Goal: Find contact information: Find contact information

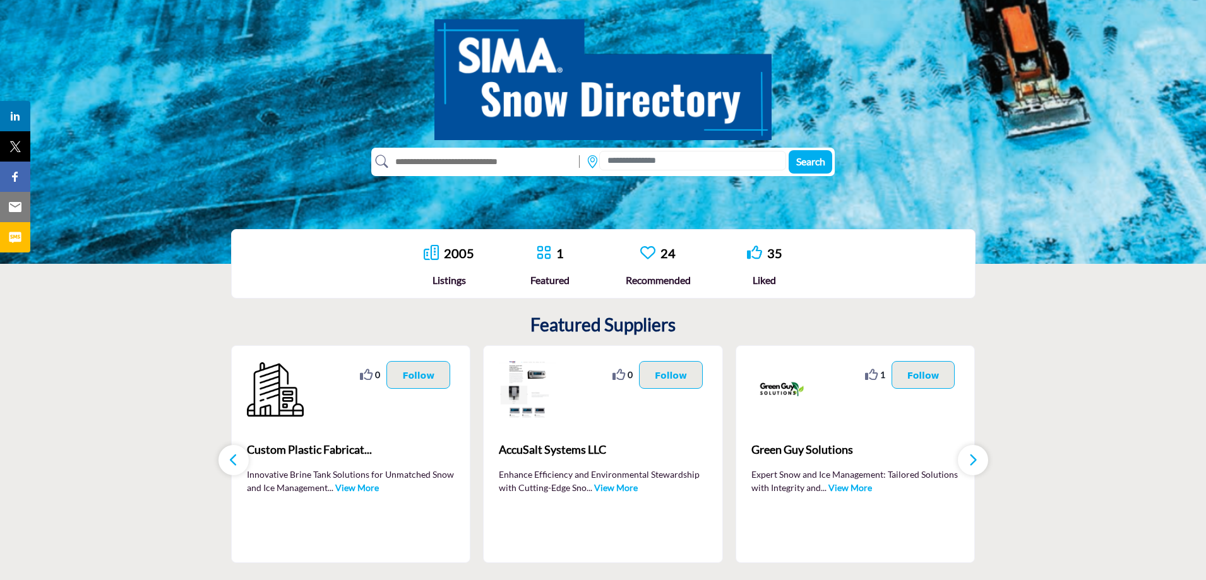
scroll to position [126, 0]
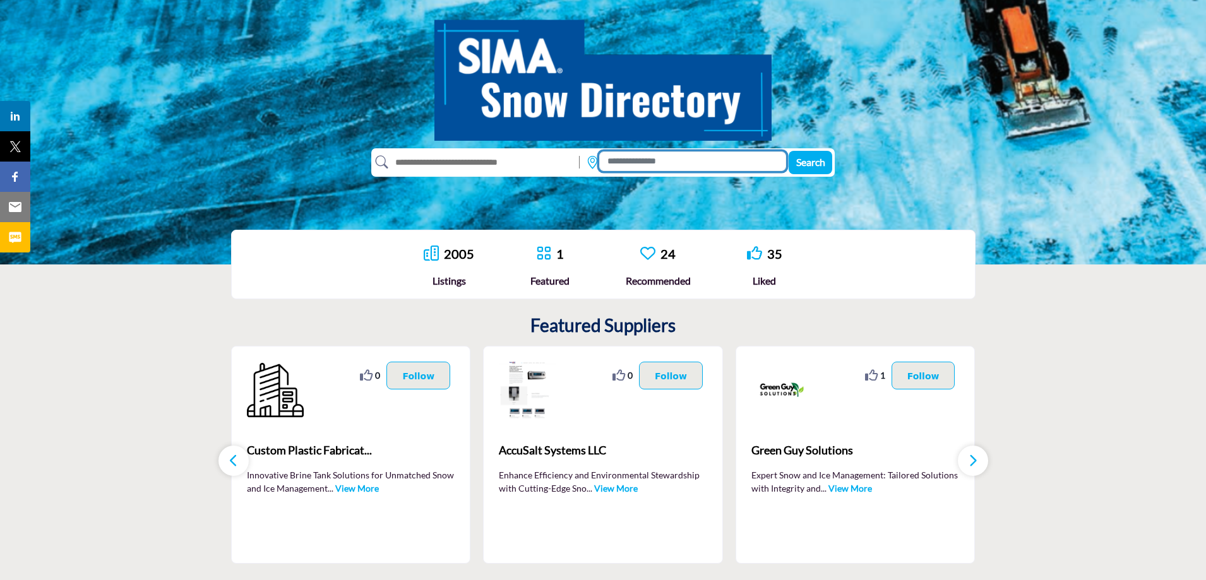
click at [627, 160] on input at bounding box center [692, 162] width 187 height 20
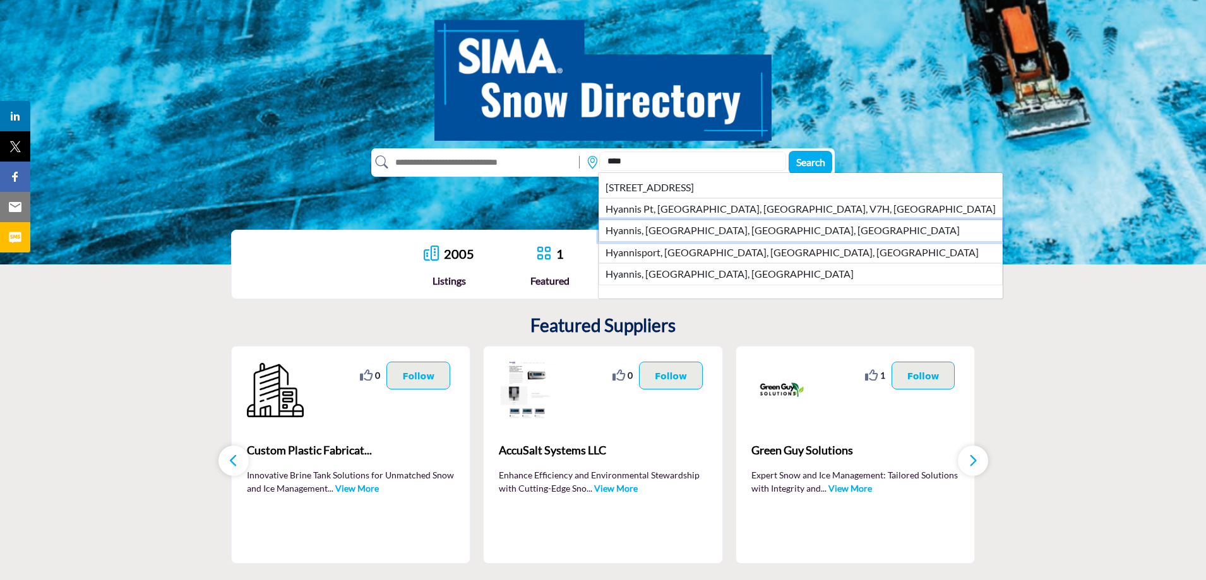
click at [677, 231] on li "Hyannis, Barnstable Town, MA, USA" at bounding box center [801, 230] width 404 height 21
type input "**********"
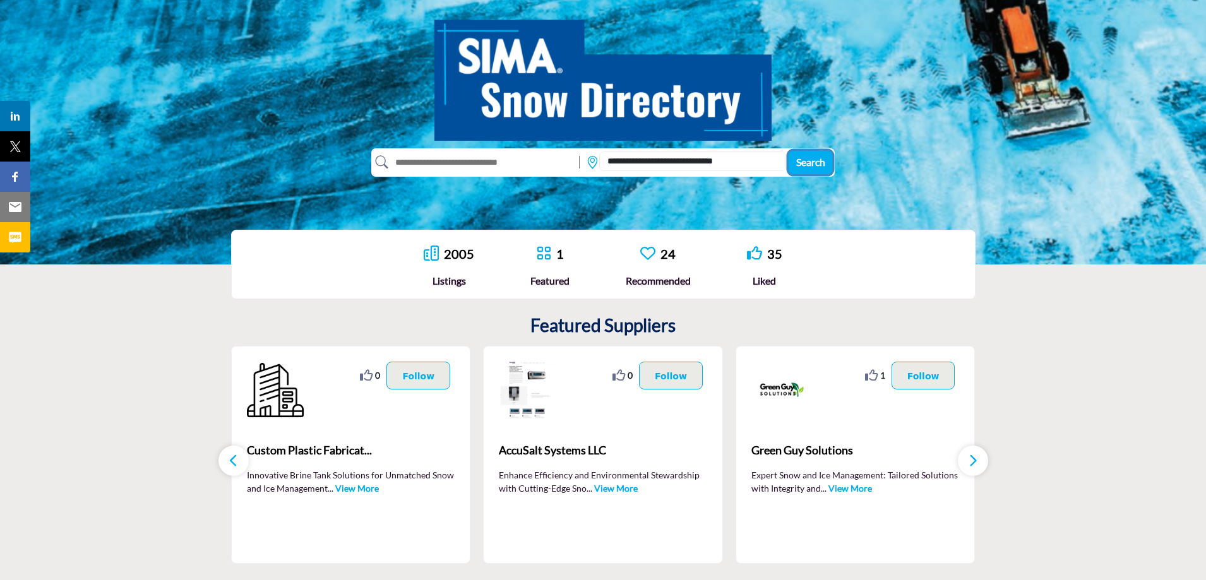
click at [811, 157] on span "Search" at bounding box center [811, 162] width 29 height 12
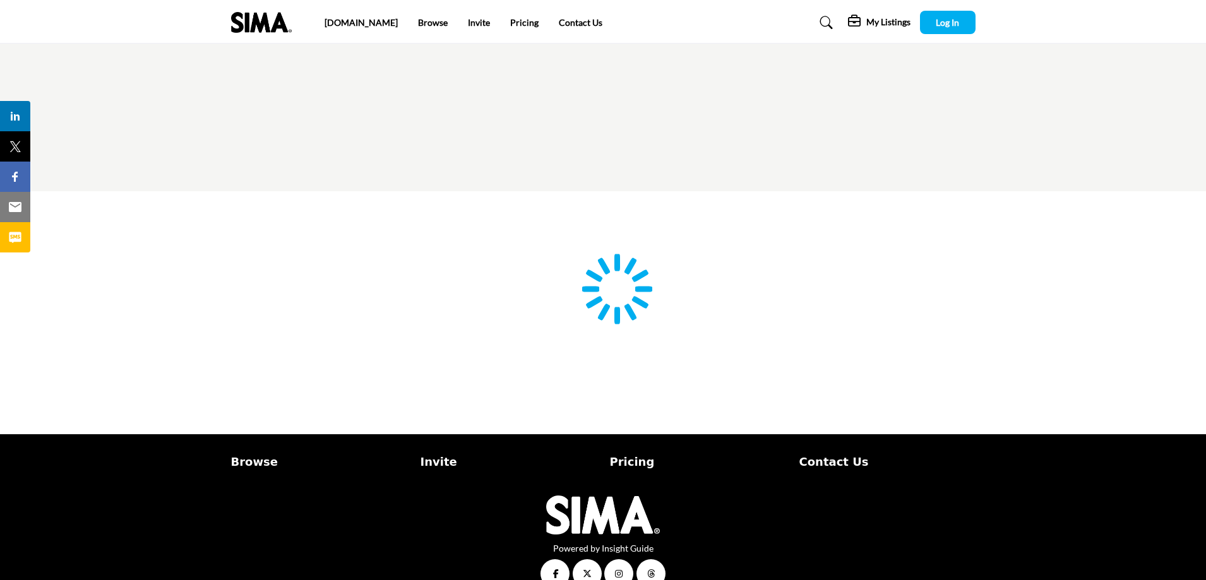
type input "**********"
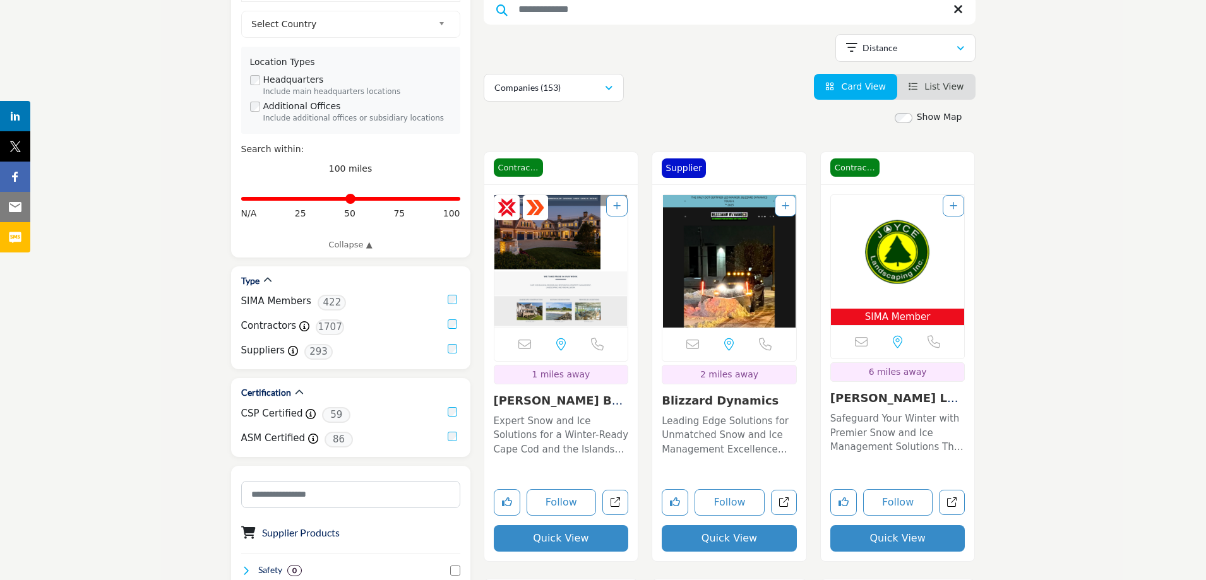
scroll to position [253, 0]
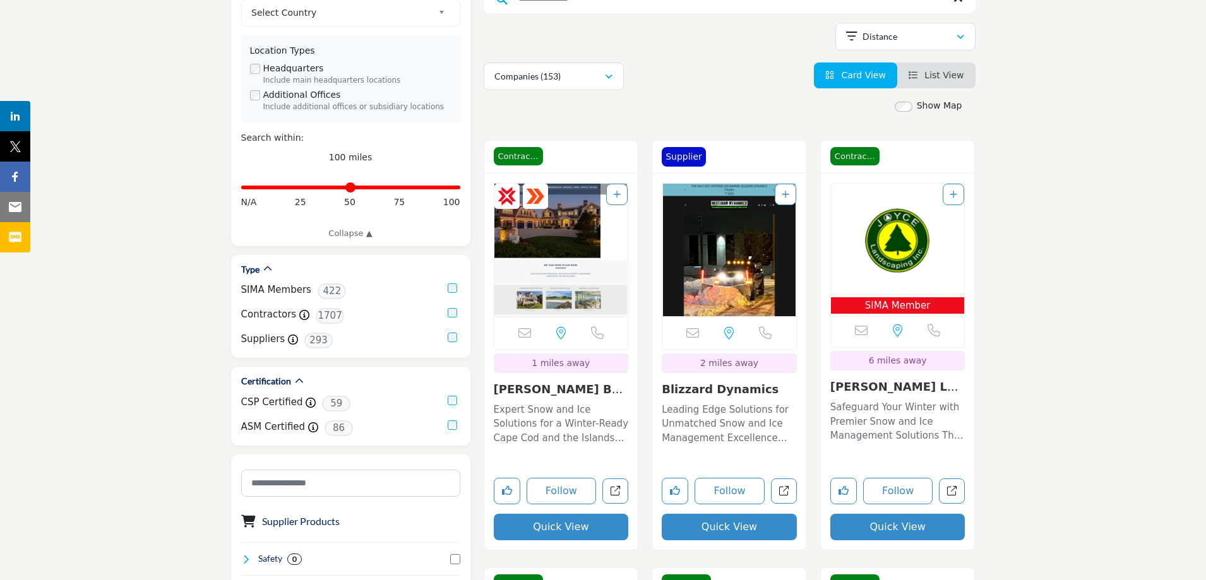
click at [547, 236] on img "Open Listing in new tab" at bounding box center [562, 250] width 134 height 133
click at [538, 388] on link "E.J. Jaxtimer Builde..." at bounding box center [561, 396] width 134 height 27
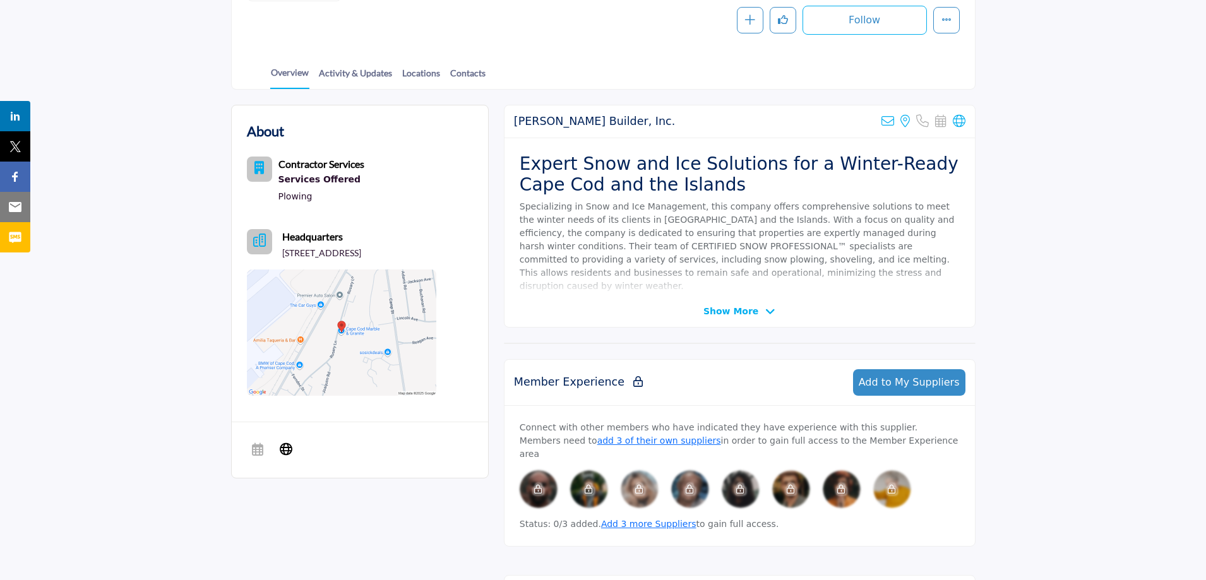
scroll to position [253, 0]
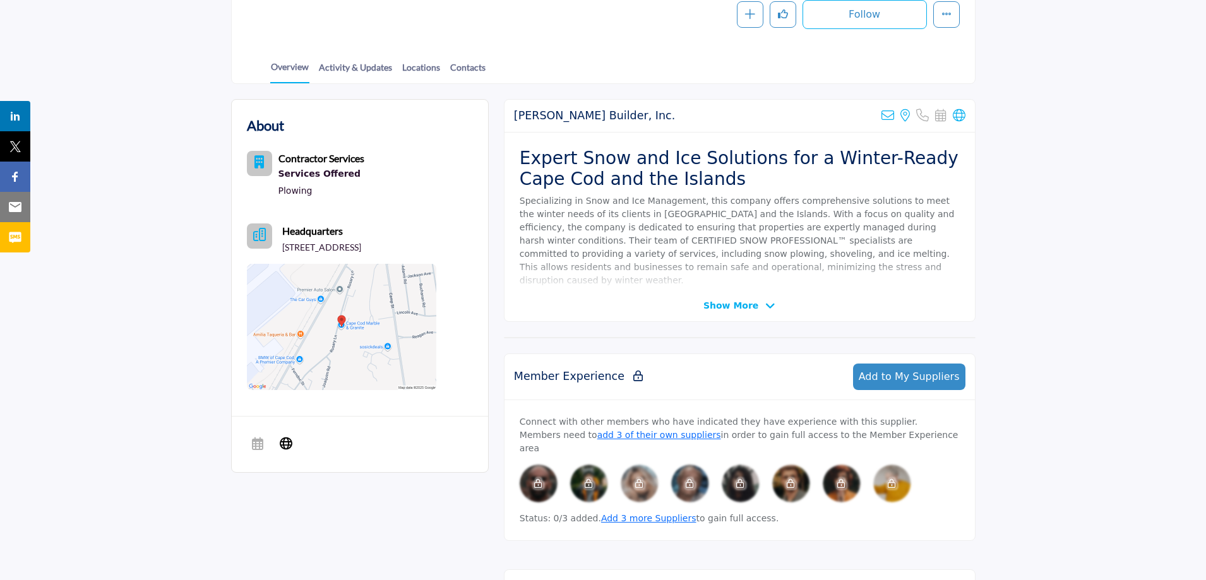
click at [740, 309] on span "Show More" at bounding box center [731, 305] width 55 height 13
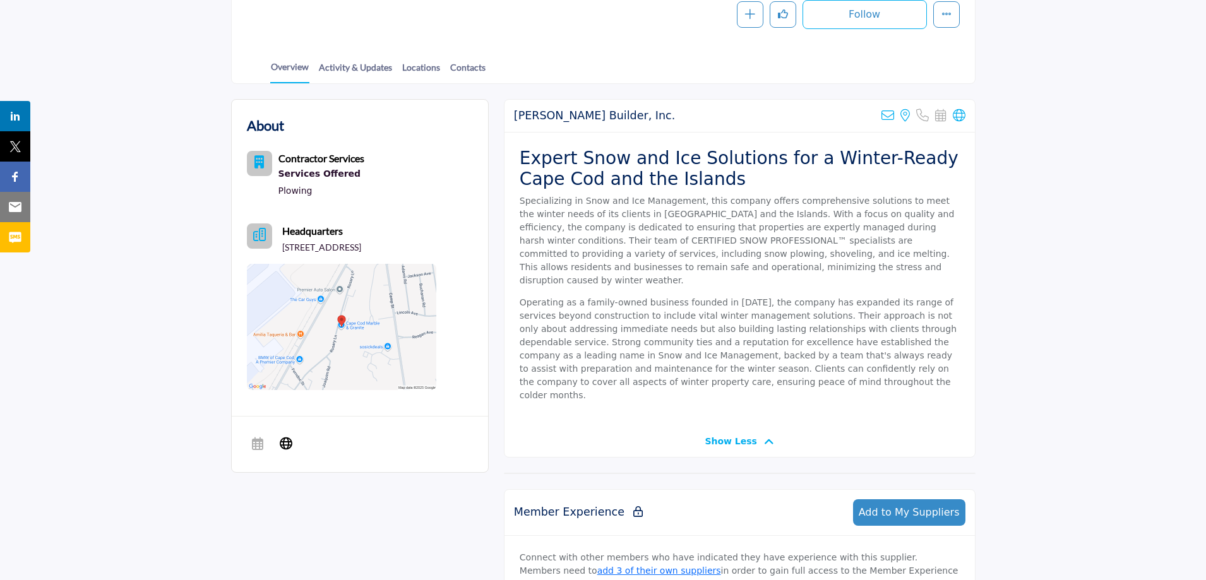
click at [255, 232] on icon "Headquarter icon" at bounding box center [259, 235] width 13 height 13
click at [256, 161] on icon "Category Icon" at bounding box center [259, 162] width 9 height 13
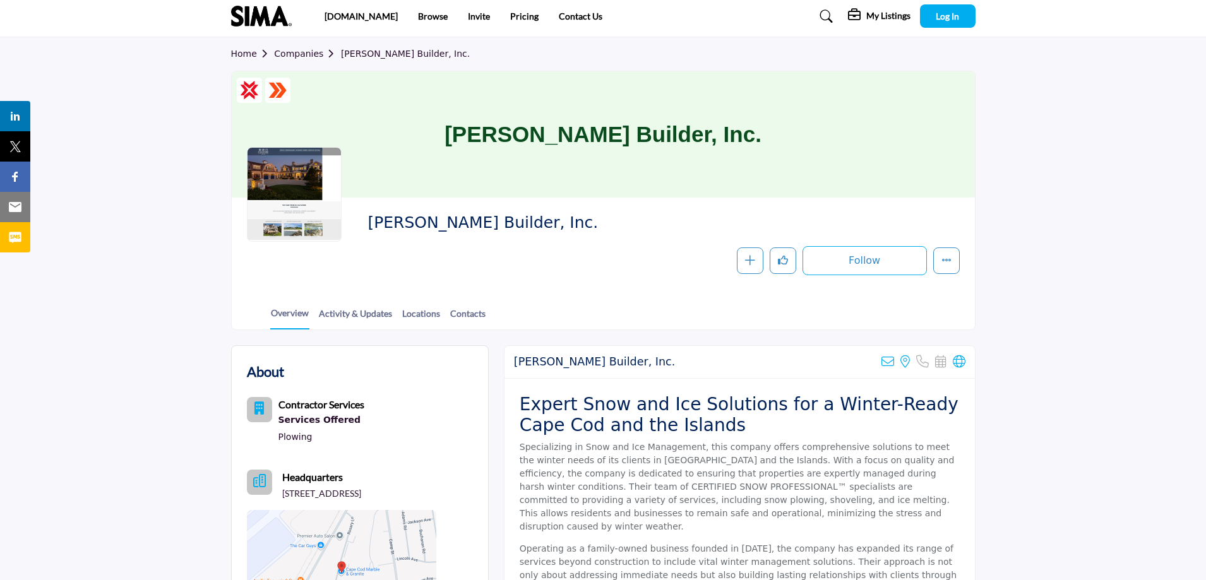
scroll to position [0, 0]
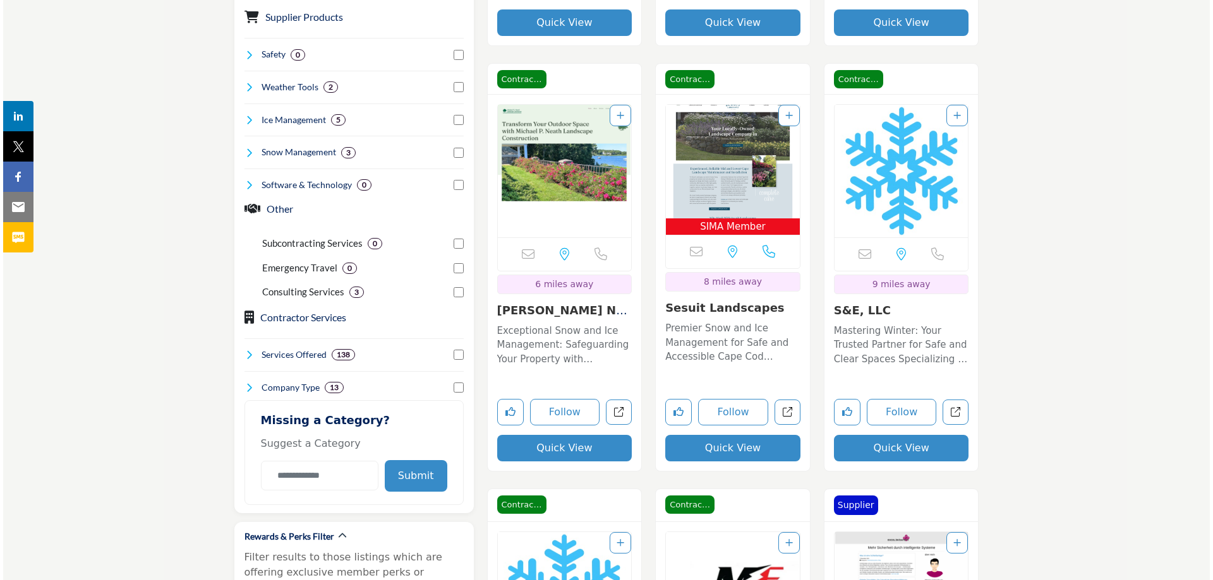
scroll to position [758, 0]
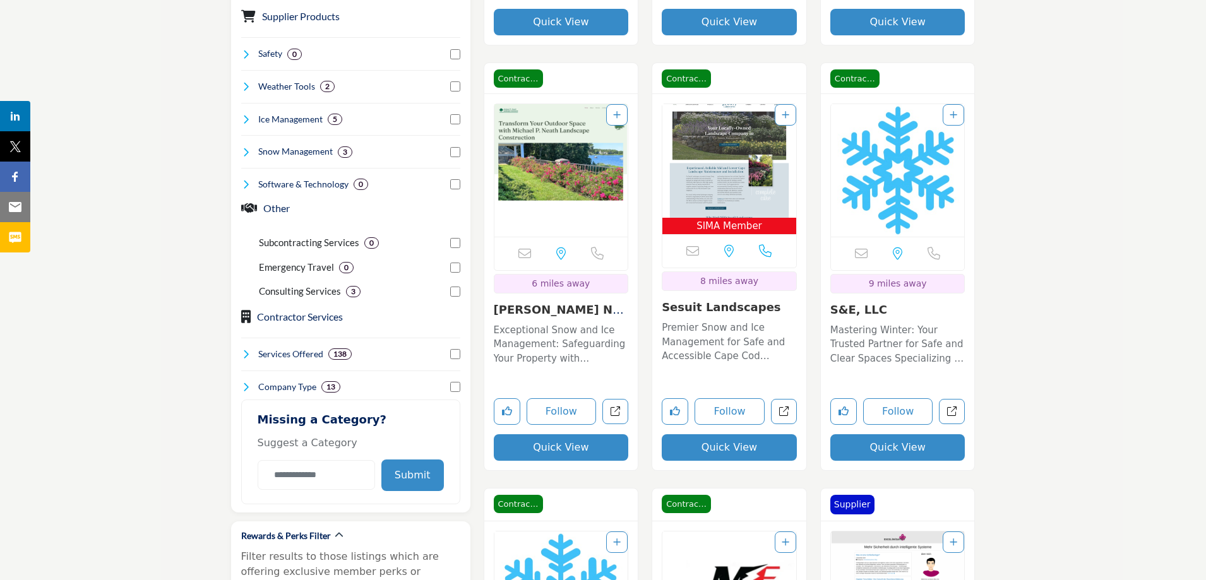
click at [721, 443] on button "Quick View" at bounding box center [729, 448] width 135 height 27
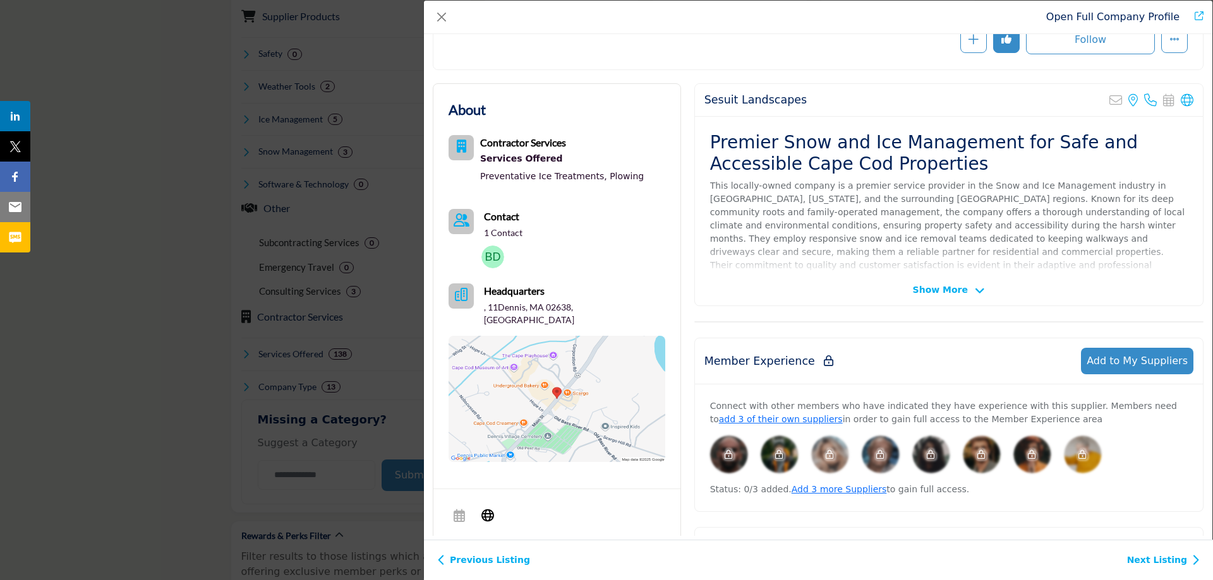
scroll to position [189, 0]
click at [491, 251] on img "Company Data Modal" at bounding box center [492, 256] width 23 height 23
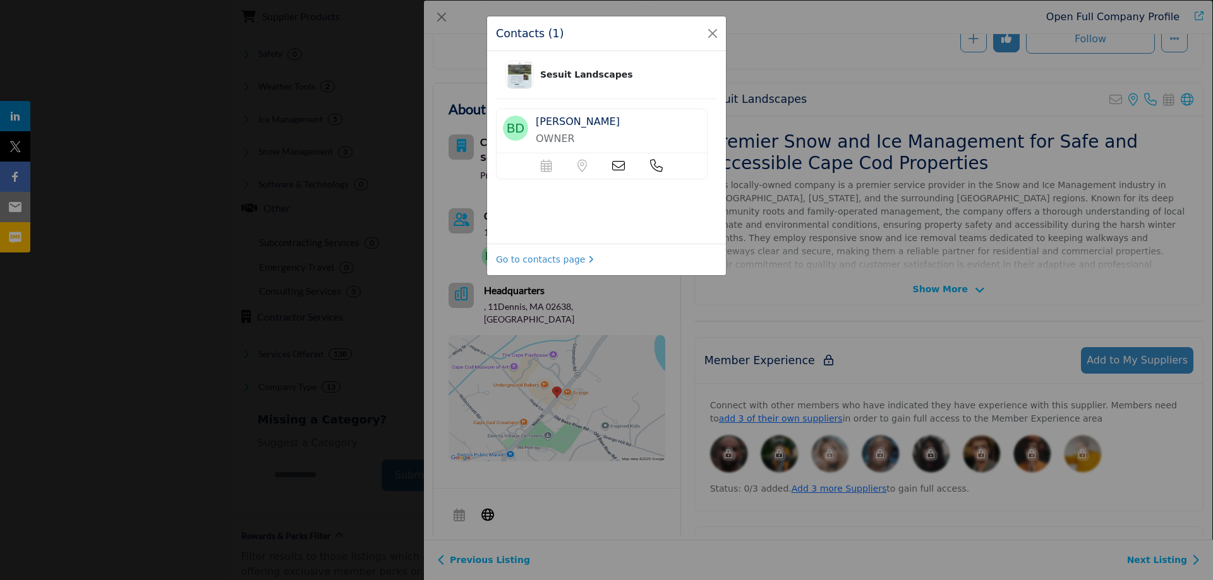
click at [657, 164] on icon at bounding box center [656, 166] width 13 height 13
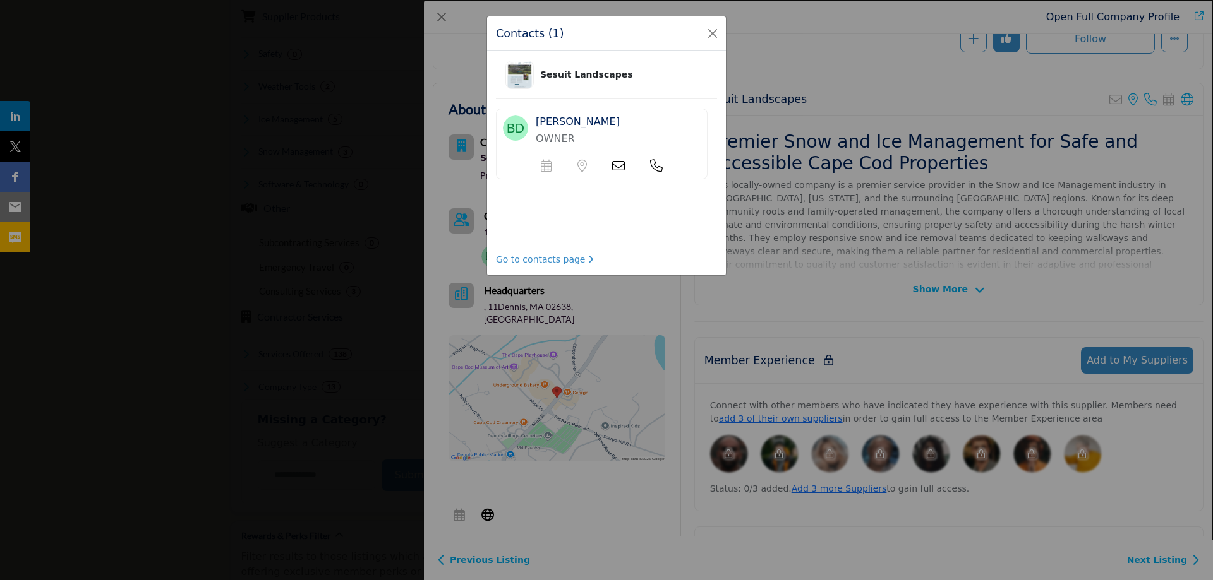
click at [654, 167] on icon at bounding box center [656, 166] width 13 height 13
click at [541, 260] on link "Go to contacts page" at bounding box center [545, 259] width 98 height 13
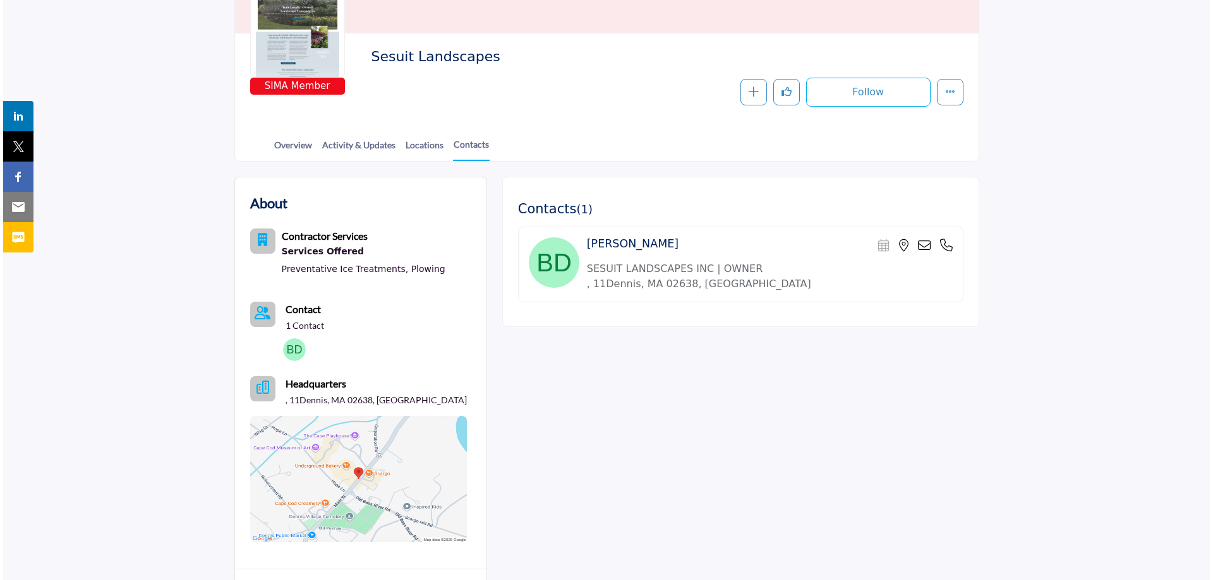
scroll to position [189, 0]
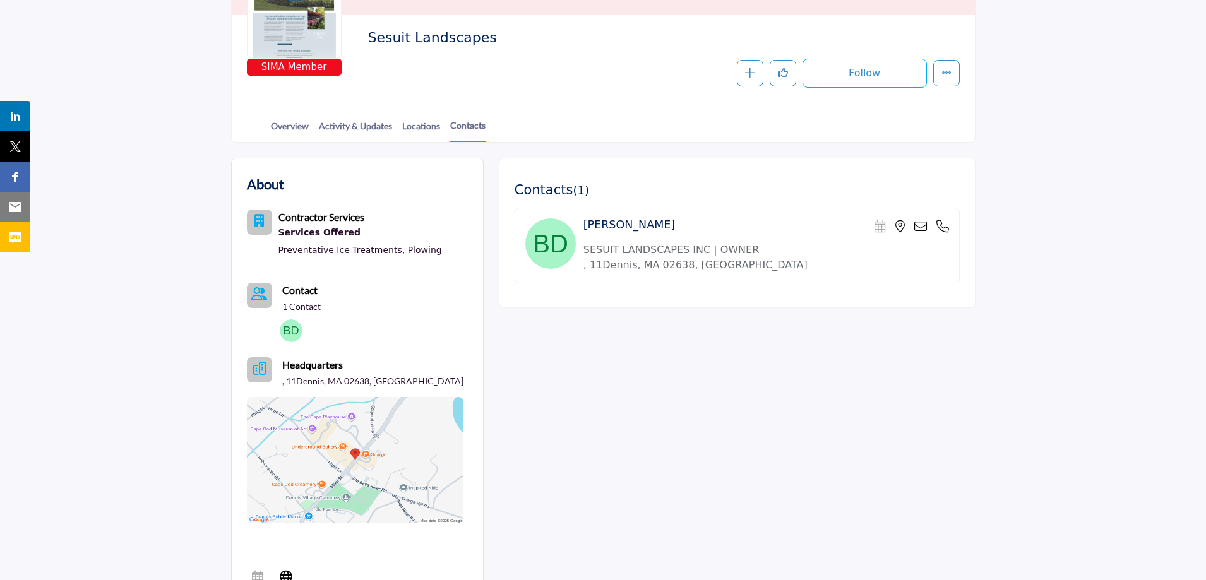
click at [943, 225] on icon at bounding box center [943, 226] width 13 height 13
